Goal: Information Seeking & Learning: Find specific fact

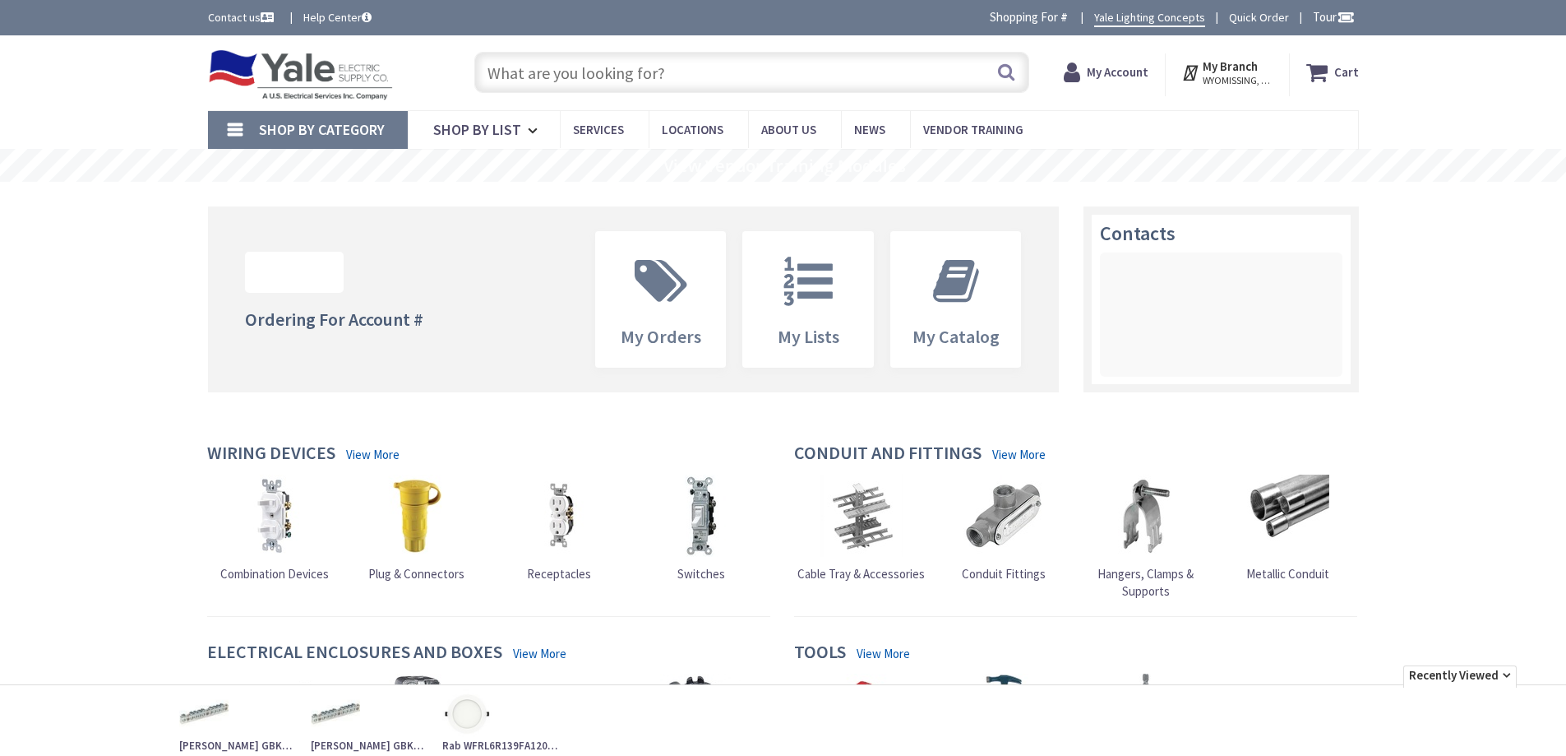
click at [709, 66] on input "text" at bounding box center [751, 72] width 555 height 41
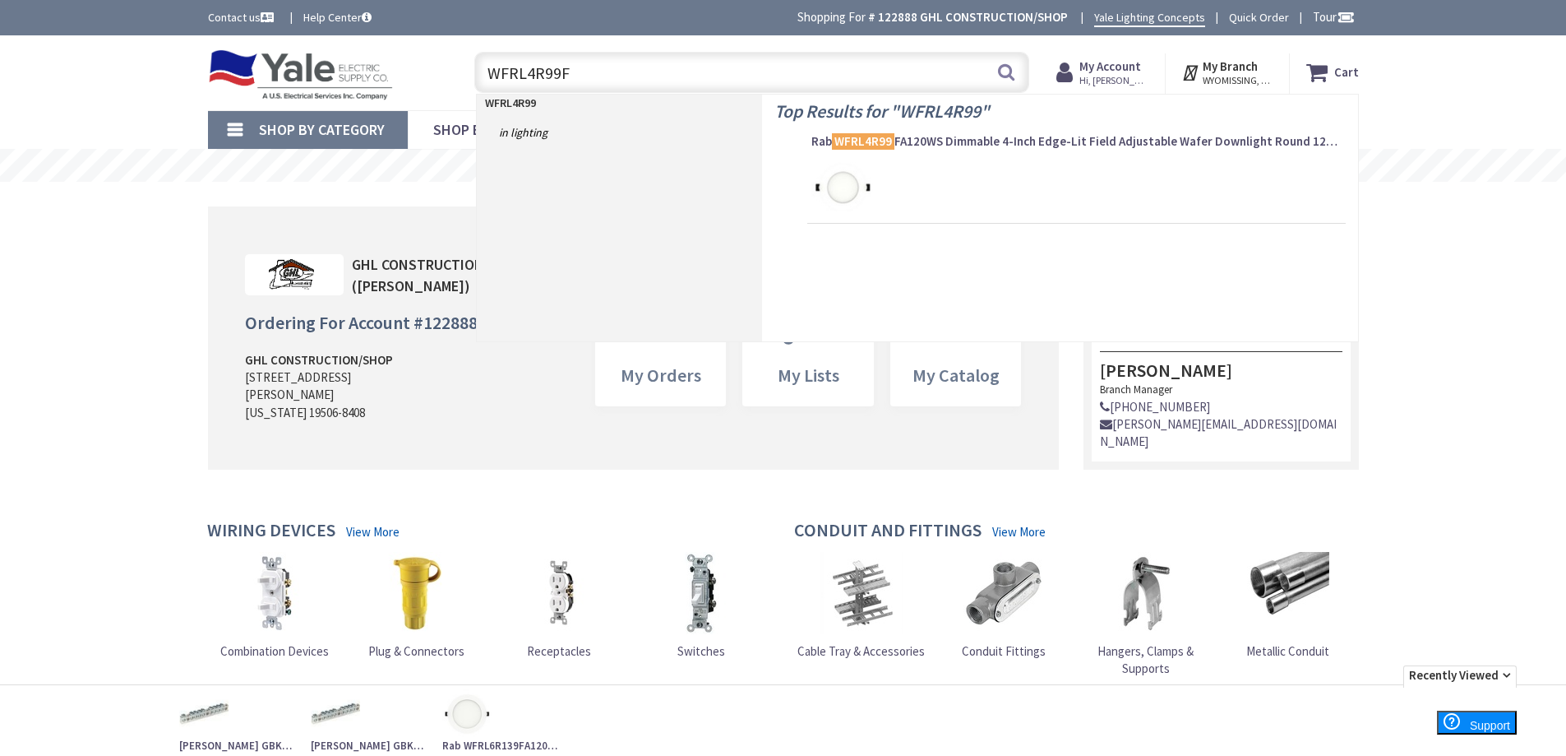
type input "WFRL4R99FA"
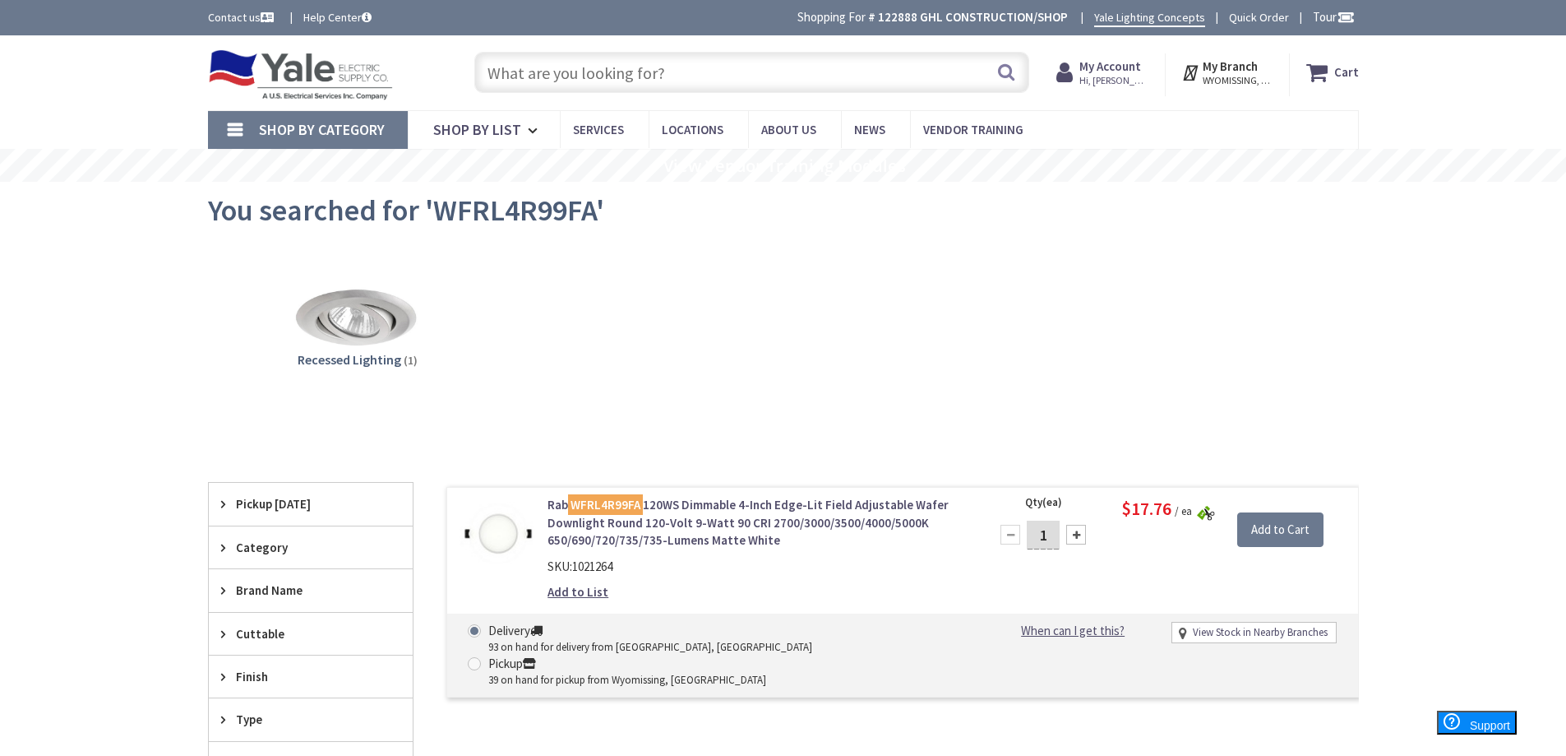
click at [664, 506] on link "Rab WFRL4R99FA 120WS Dimmable 4-Inch Edge-Lit Field Adjustable Wafer Downlight …" at bounding box center [757, 522] width 418 height 53
